Goal: Information Seeking & Learning: Learn about a topic

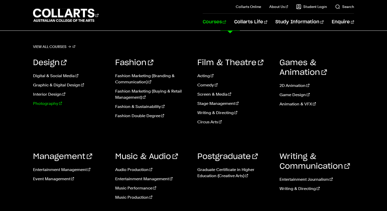
click at [49, 103] on link "Photography" at bounding box center [70, 103] width 74 height 6
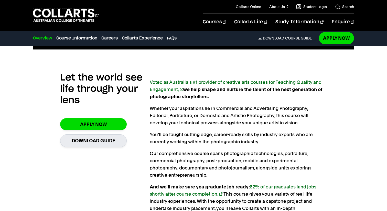
scroll to position [308, 0]
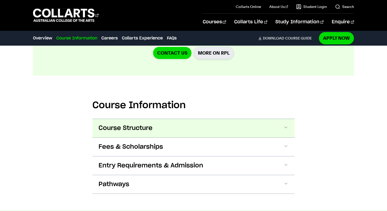
click at [151, 127] on span "Course Structure" at bounding box center [126, 128] width 54 height 8
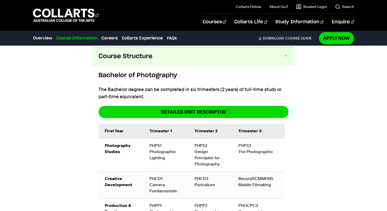
scroll to position [631, 0]
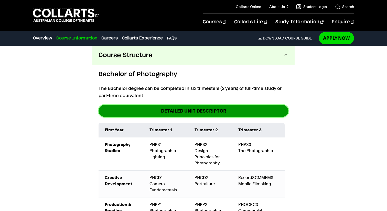
click at [205, 111] on link "DETAILED UNIT DESCRIPTOR" at bounding box center [194, 111] width 190 height 12
